Goal: Transaction & Acquisition: Book appointment/travel/reservation

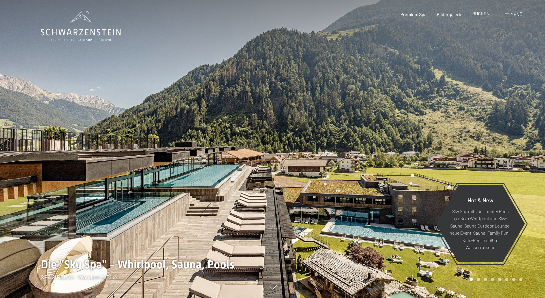
click at [481, 14] on span "BUCHEN" at bounding box center [480, 13] width 17 height 5
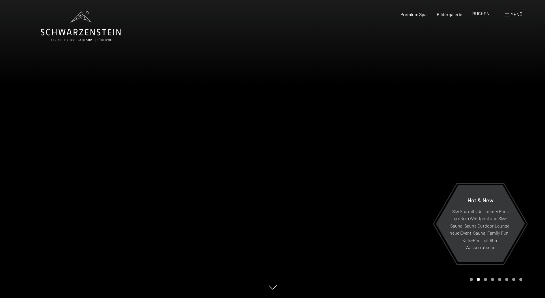
click at [481, 13] on span "BUCHEN" at bounding box center [480, 13] width 17 height 5
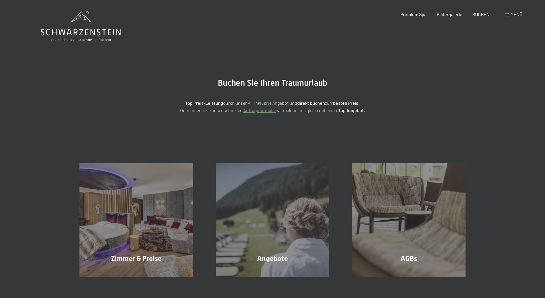
click at [506, 103] on section "Buchen Sie Ihren Traumurlaub Top Preis-Leistung durch unser All-inklusive Angeb…" at bounding box center [272, 96] width 545 height 78
drag, startPoint x: 195, startPoint y: 103, endPoint x: 308, endPoint y: 103, distance: 113.2
click at [308, 103] on p "Top Preis-Leistung durch unser All-inklusive Angebot und direkt buchen zum best…" at bounding box center [272, 106] width 283 height 14
drag, startPoint x: 308, startPoint y: 103, endPoint x: 325, endPoint y: 103, distance: 16.4
click at [325, 103] on p "Top Preis-Leistung durch unser All-inklusive Angebot und direkt buchen zum best…" at bounding box center [272, 106] width 283 height 14
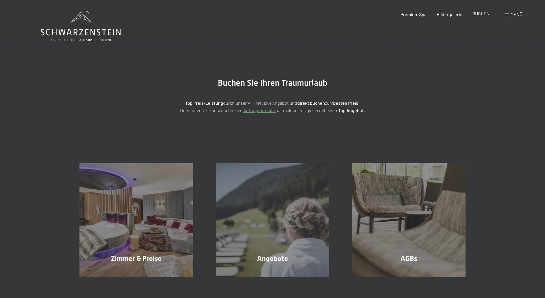
click at [481, 13] on span "BUCHEN" at bounding box center [480, 13] width 17 height 5
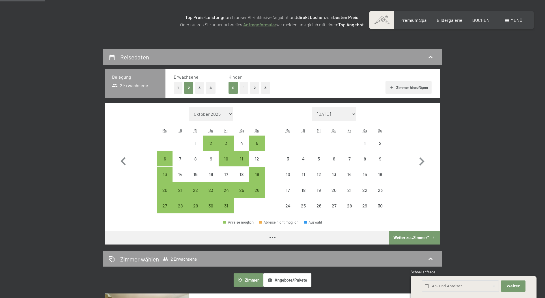
scroll to position [57, 0]
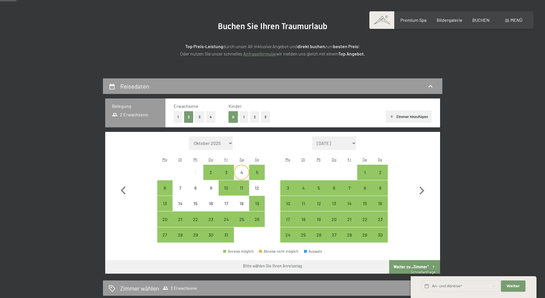
click at [242, 172] on div "4" at bounding box center [242, 177] width 14 height 14
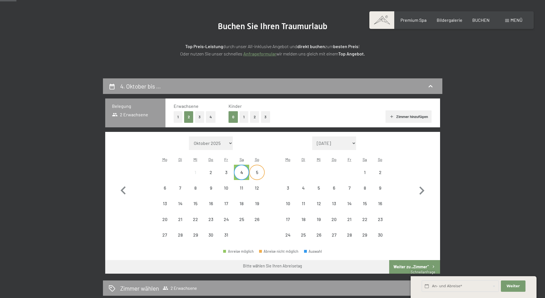
click at [257, 172] on div "5" at bounding box center [257, 177] width 14 height 14
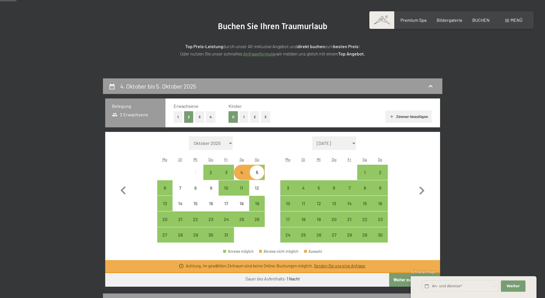
click at [173, 116] on div "Erwachsene 1 2 3 4 Kinder 0 1 2 3 [PERSON_NAME] hinzufügen" at bounding box center [302, 112] width 275 height 29
click at [180, 116] on button "1" at bounding box center [178, 117] width 9 height 12
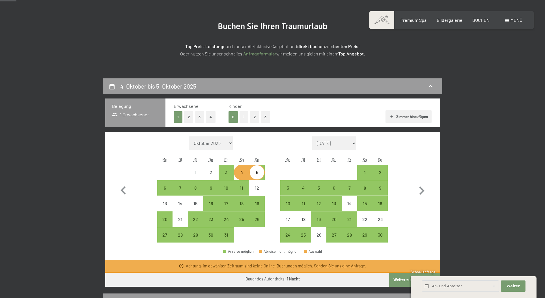
click at [241, 174] on div "4" at bounding box center [242, 177] width 14 height 14
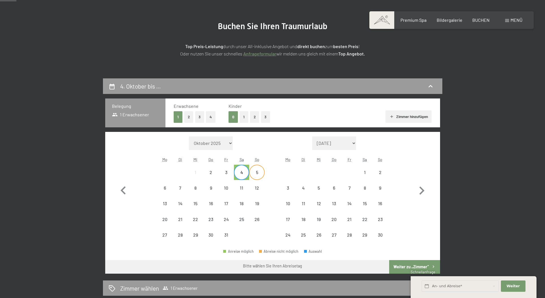
click at [254, 171] on div "5" at bounding box center [257, 177] width 14 height 14
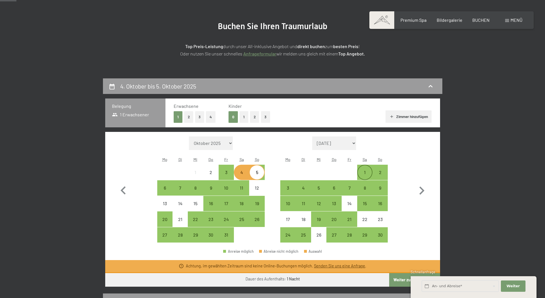
click at [367, 173] on div "1" at bounding box center [365, 177] width 14 height 14
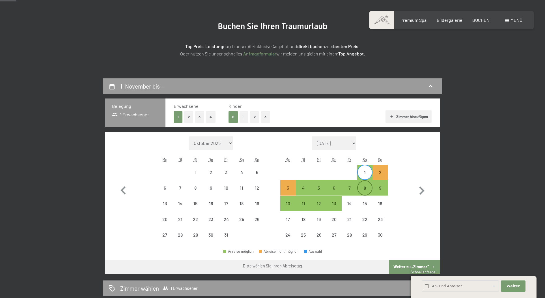
click at [365, 185] on div "8" at bounding box center [365, 188] width 14 height 14
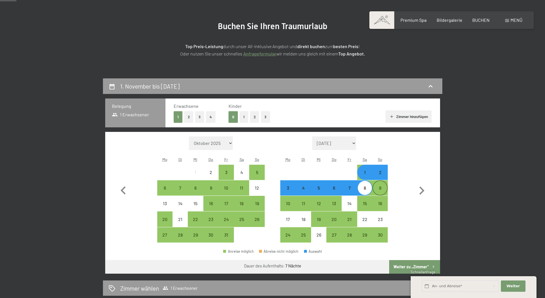
click at [380, 186] on div "9" at bounding box center [380, 193] width 14 height 14
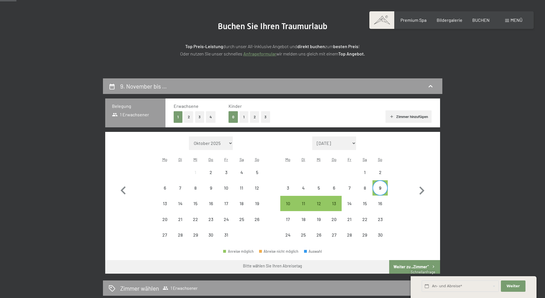
click at [192, 118] on button "2" at bounding box center [188, 117] width 9 height 12
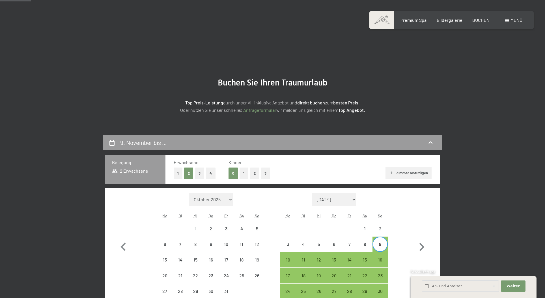
scroll to position [0, 0]
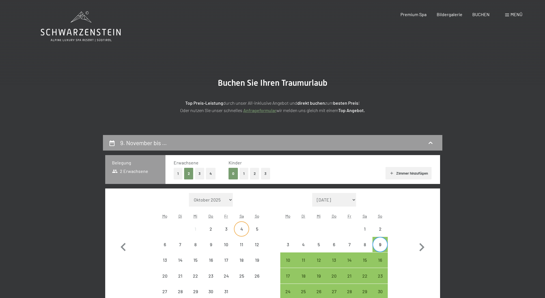
click at [243, 231] on div "4" at bounding box center [242, 234] width 14 height 14
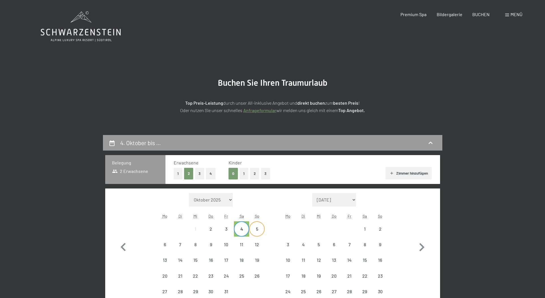
click at [257, 230] on div "5" at bounding box center [257, 234] width 14 height 14
